Goal: Task Accomplishment & Management: Manage account settings

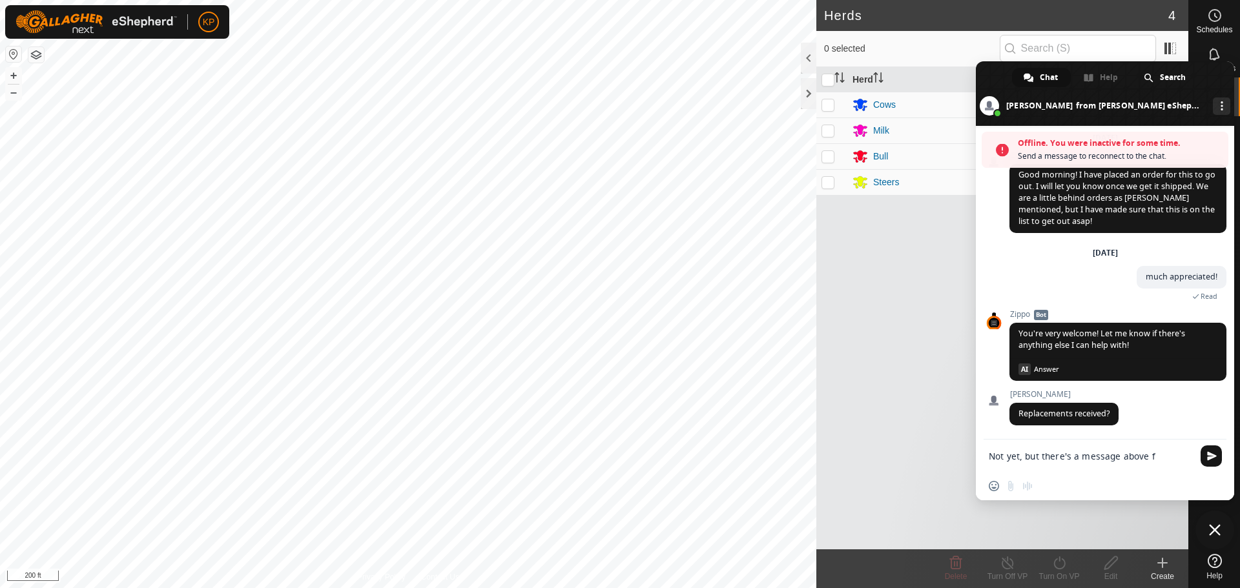
scroll to position [2404, 0]
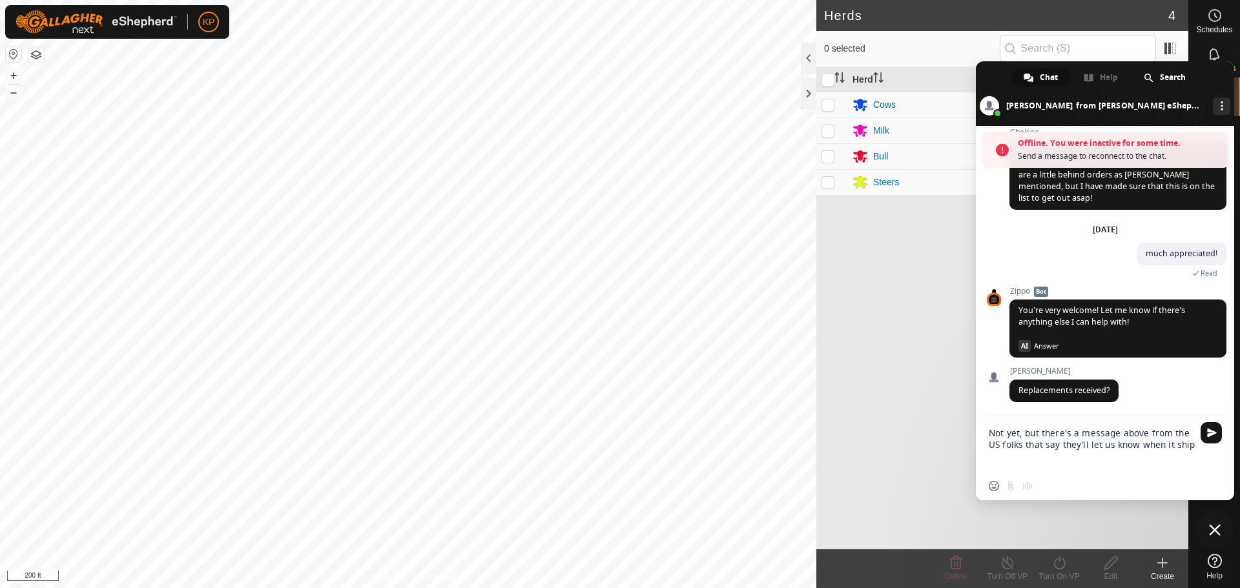
click at [1062, 448] on textarea "Not yet, but there's a message above from the US folks that say they'll let us …" at bounding box center [1092, 445] width 207 height 56
click at [1111, 451] on textarea "Not yet, but there's a message above from the US folks that say they're working…" at bounding box center [1092, 438] width 207 height 67
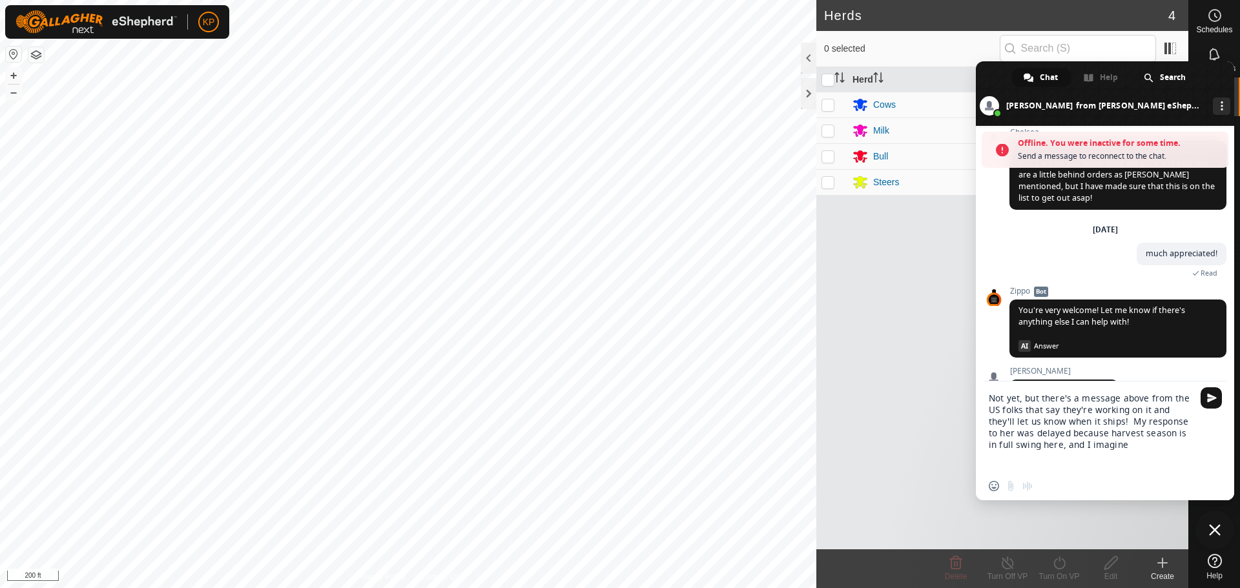
click at [1173, 424] on textarea "Not yet, but there's a message above from the US folks that say they're working…" at bounding box center [1092, 427] width 207 height 90
click at [1146, 451] on textarea "Not yet, but there's a message above from the US folks that say they're working…" at bounding box center [1092, 427] width 207 height 90
drag, startPoint x: 1077, startPoint y: 455, endPoint x: 1093, endPoint y: 440, distance: 21.5
click at [1093, 440] on textarea "Not yet, but there's a message above from the US folks that say they're working…" at bounding box center [1092, 427] width 207 height 90
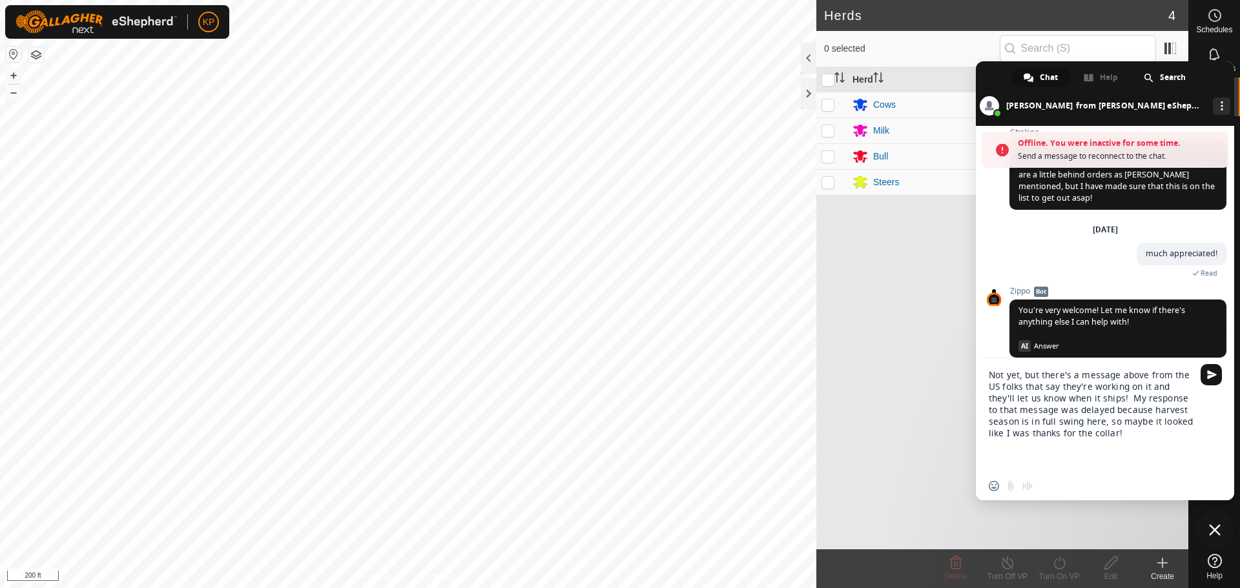
click at [1110, 426] on textarea "Not yet, but there's a message above from the US folks that say they're working…" at bounding box center [1092, 415] width 207 height 114
click at [1061, 431] on textarea "Not yet, but there's a message above from the US folks that say they're working…" at bounding box center [1092, 415] width 207 height 114
click at [1191, 433] on textarea "Not yet, but there's a message above from the US folks that say they're working…" at bounding box center [1092, 415] width 207 height 114
click at [1024, 438] on textarea "Not yet, but there's a message above from the US folks that say they're working…" at bounding box center [1092, 409] width 207 height 125
click at [1025, 438] on textarea "Not yet, but there's a message above from the US folks that say they're working…" at bounding box center [1092, 409] width 207 height 125
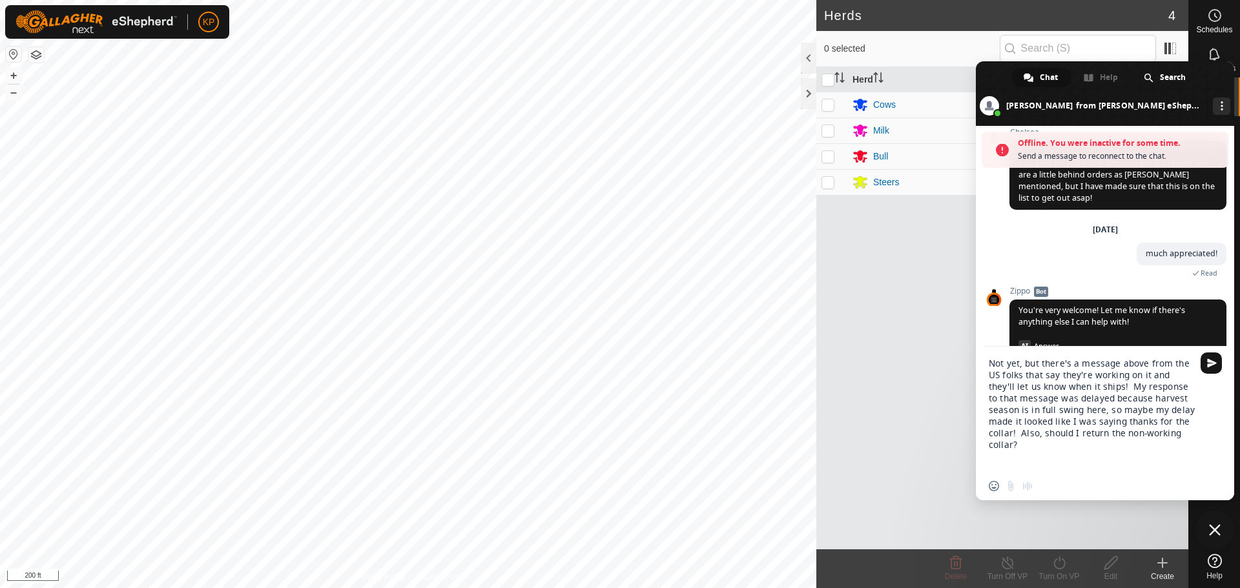
click at [1191, 442] on textarea "Not yet, but there's a message above from the US folks that say they're working…" at bounding box center [1092, 409] width 207 height 125
type textarea "Not yet, but there's a message above from the US folks that say they're working…"
click at [1208, 364] on span "Send" at bounding box center [1212, 363] width 10 height 10
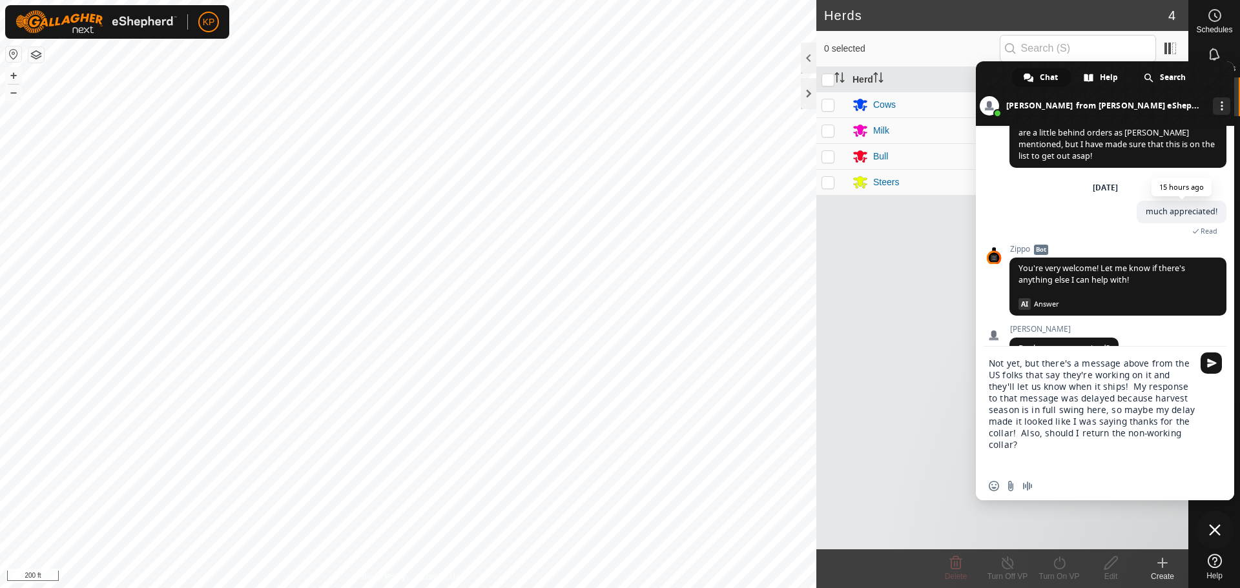
scroll to position [2443, 0]
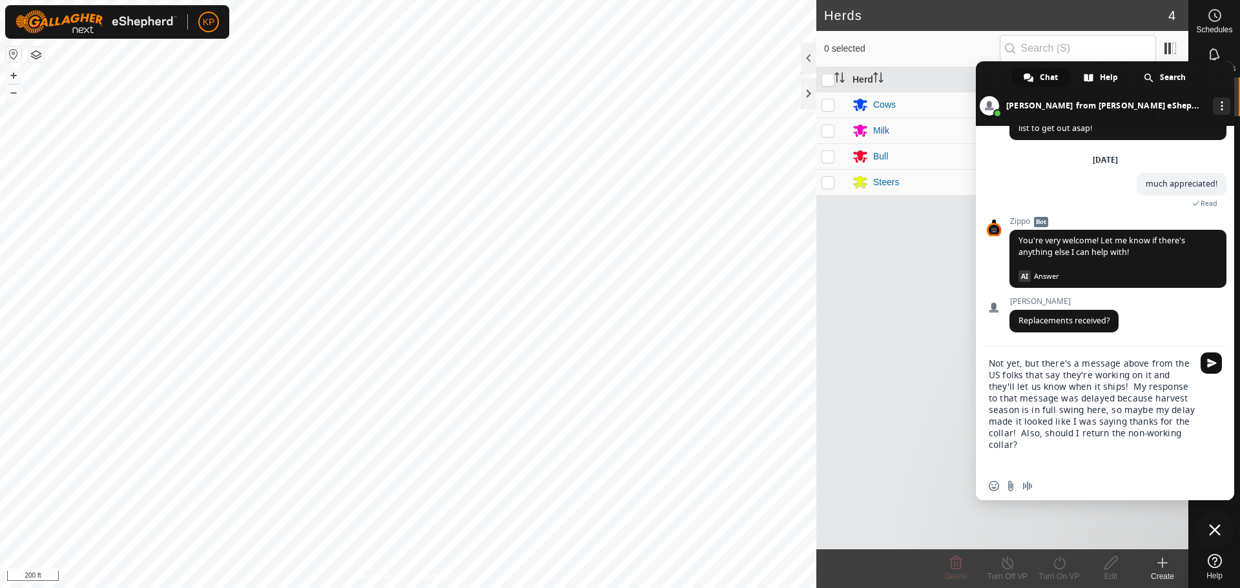
click at [1218, 361] on span "Send" at bounding box center [1210, 363] width 21 height 21
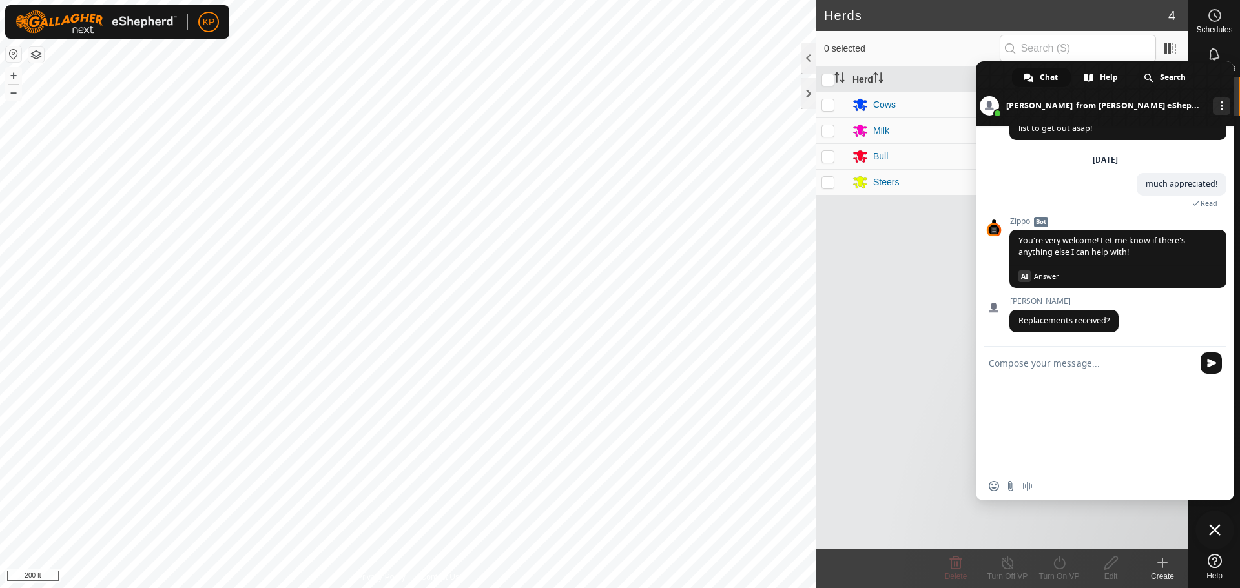
scroll to position [2490, 0]
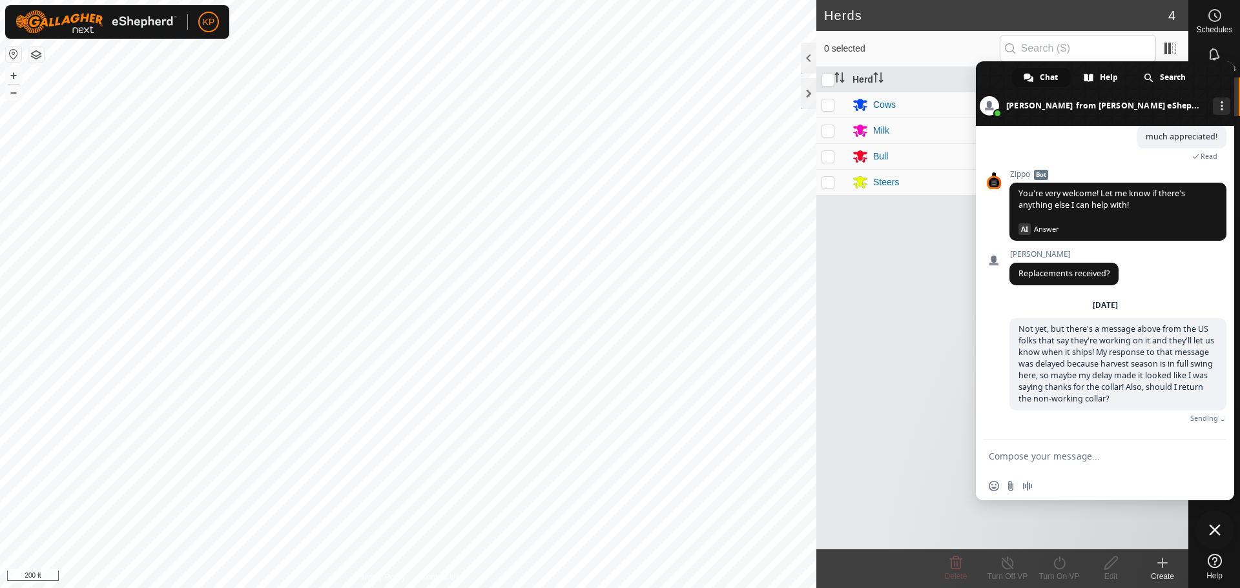
click at [940, 333] on div "Herd Head VP Cows 6 East side North 3 Milk 1 Milk Fence Parlor Exclusion Bull 1…" at bounding box center [1002, 308] width 372 height 482
click at [1199, 10] on div "Schedules" at bounding box center [1214, 19] width 51 height 39
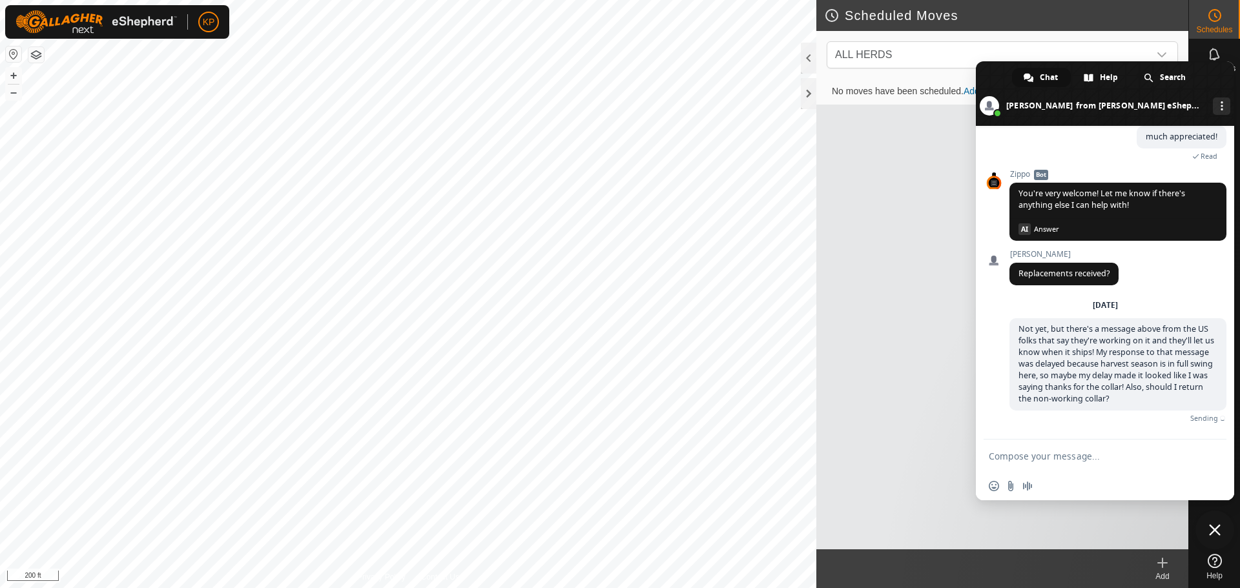
click at [965, 170] on div "No moves have been scheduled. Add one" at bounding box center [1002, 314] width 372 height 471
click at [1208, 70] on span at bounding box center [1105, 93] width 258 height 65
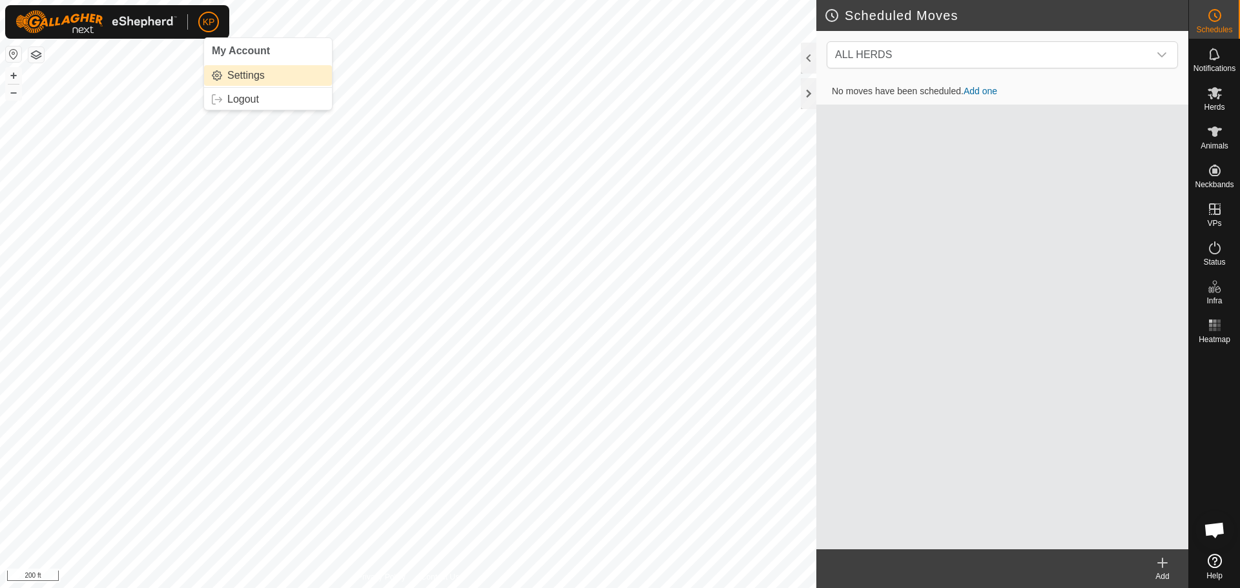
click at [235, 73] on link "Settings" at bounding box center [268, 75] width 128 height 21
